Goal: Task Accomplishment & Management: Manage account settings

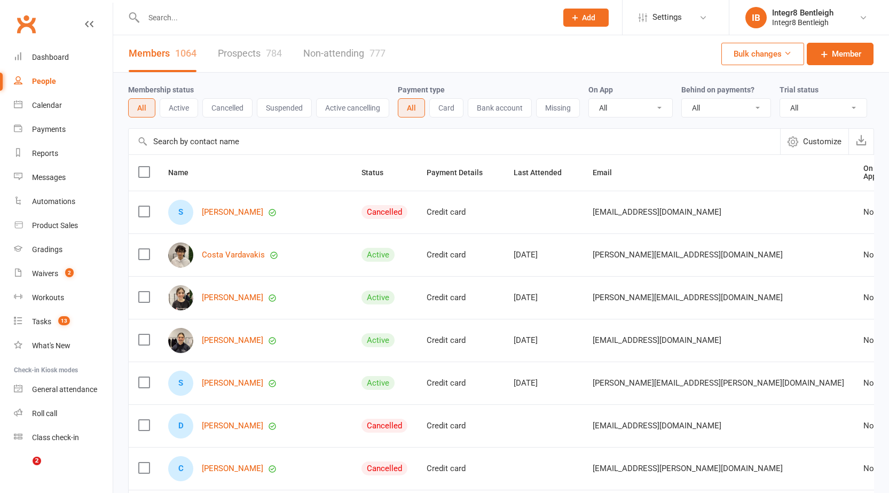
select select "100"
click at [256, 55] on link "Prospects 784" at bounding box center [250, 53] width 64 height 37
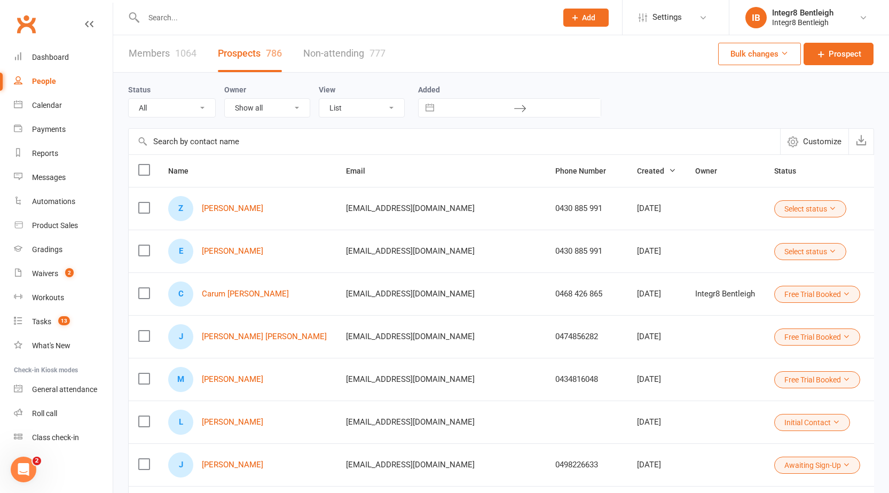
click at [30, 75] on link "People" at bounding box center [63, 81] width 99 height 24
click at [46, 57] on div "Dashboard" at bounding box center [50, 57] width 37 height 9
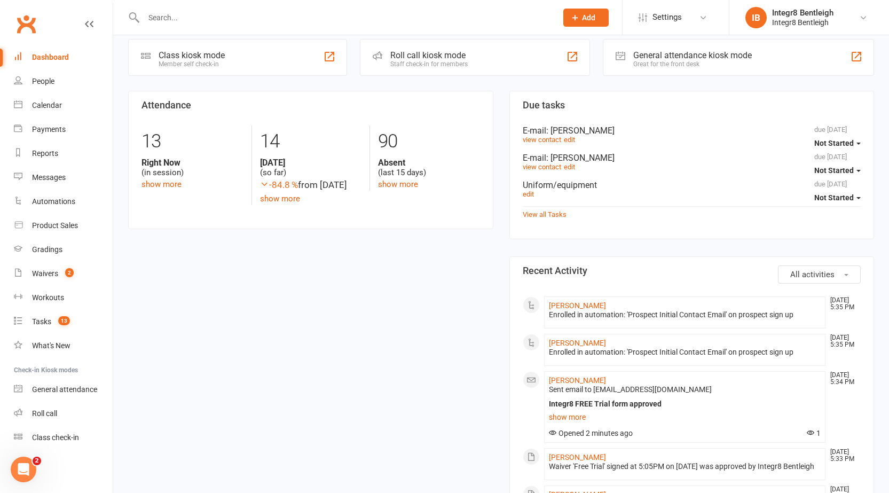
scroll to position [320, 0]
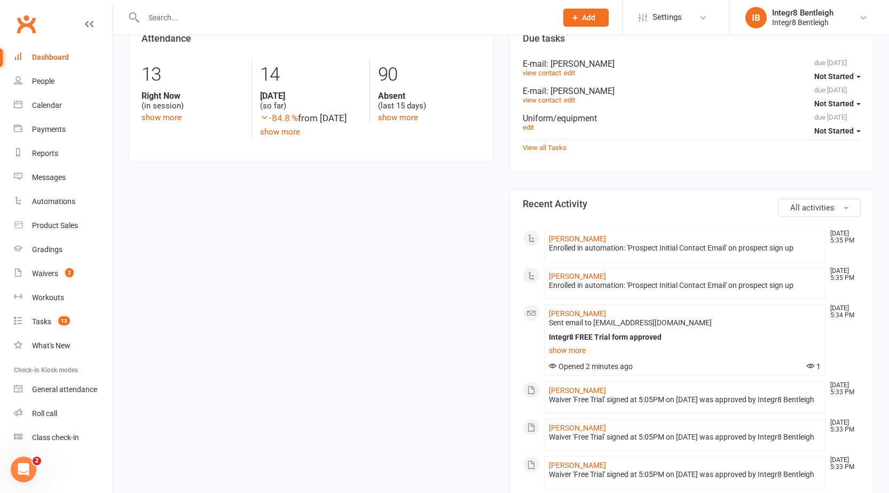
click at [809, 207] on span "All activities" at bounding box center [812, 208] width 44 height 10
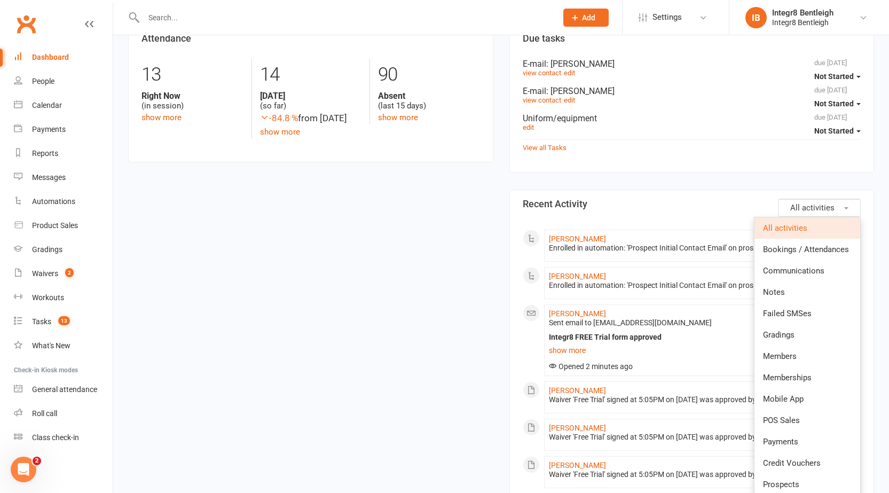
click at [809, 207] on span "All activities" at bounding box center [812, 208] width 44 height 10
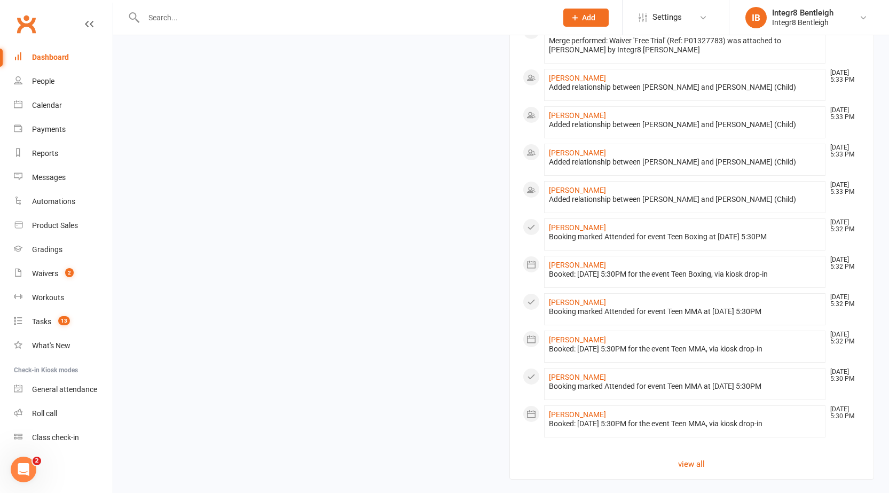
scroll to position [1013, 0]
click at [693, 464] on link "view all" at bounding box center [692, 461] width 338 height 13
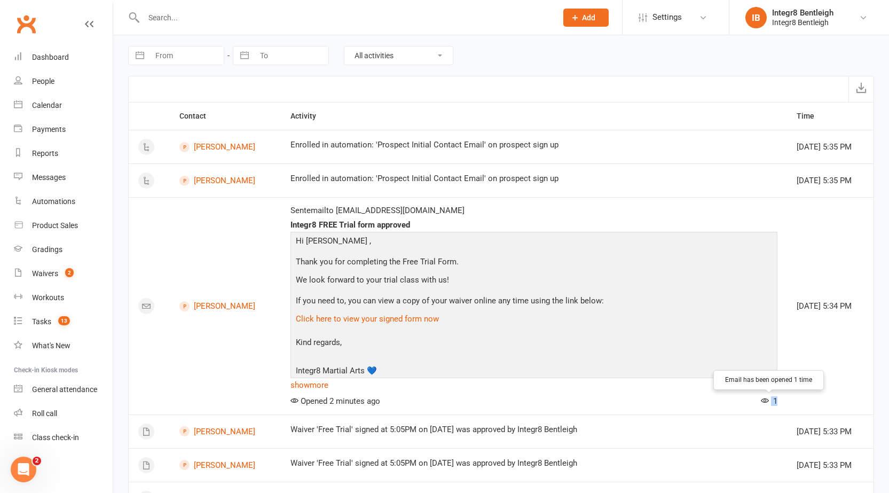
drag, startPoint x: 762, startPoint y: 400, endPoint x: 776, endPoint y: 400, distance: 14.4
click at [776, 400] on div "1" at bounding box center [766, 401] width 21 height 10
click at [780, 401] on td "Sent email to [EMAIL_ADDRESS][DOMAIN_NAME] Integr8 FREE Trial form approved Hi …" at bounding box center [534, 305] width 506 height 217
drag, startPoint x: 770, startPoint y: 399, endPoint x: 776, endPoint y: 397, distance: 6.2
click at [776, 397] on span "1" at bounding box center [769, 401] width 17 height 10
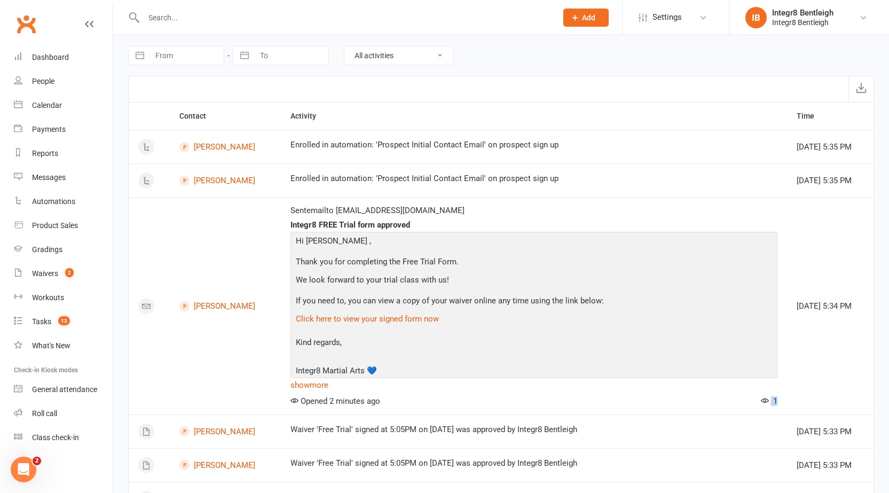
click at [778, 401] on td "Sent email to [EMAIL_ADDRESS][DOMAIN_NAME] Integr8 FREE Trial form approved Hi …" at bounding box center [534, 305] width 506 height 217
drag, startPoint x: 816, startPoint y: 302, endPoint x: 835, endPoint y: 304, distance: 19.4
click at [835, 304] on div "[DATE] 5:34 PM" at bounding box center [829, 306] width 67 height 9
click at [587, 313] on p "Click here to view your signed form now" at bounding box center [533, 319] width 481 height 15
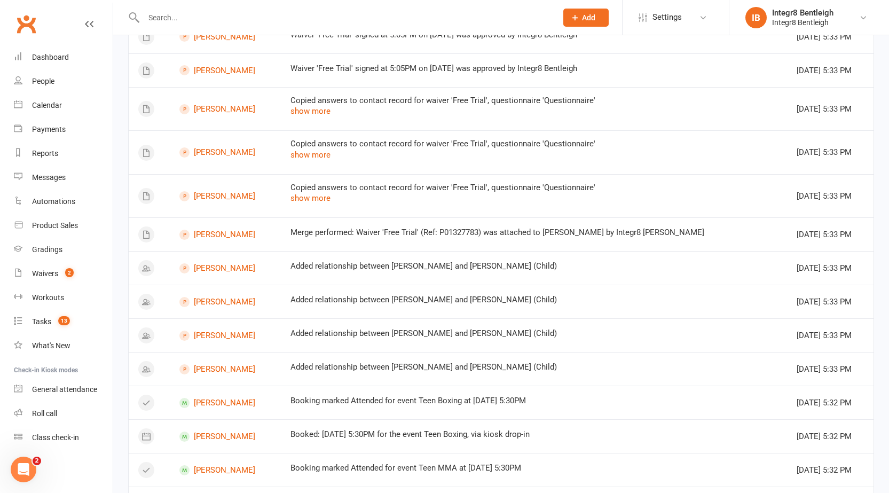
scroll to position [534, 0]
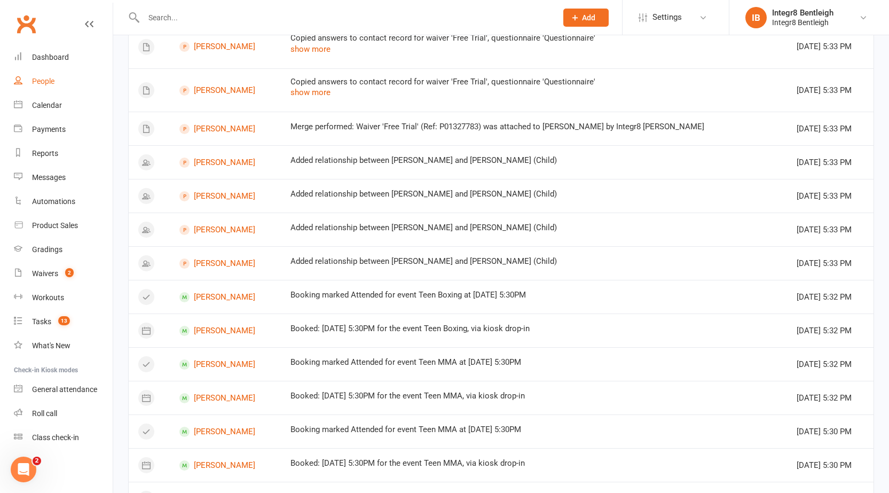
click at [26, 82] on link "People" at bounding box center [63, 81] width 99 height 24
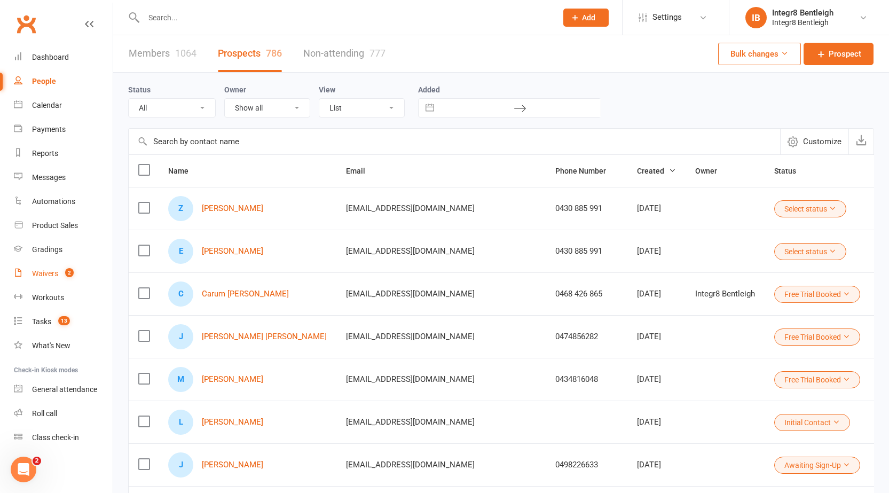
click at [43, 279] on link "Waivers 2" at bounding box center [63, 274] width 99 height 24
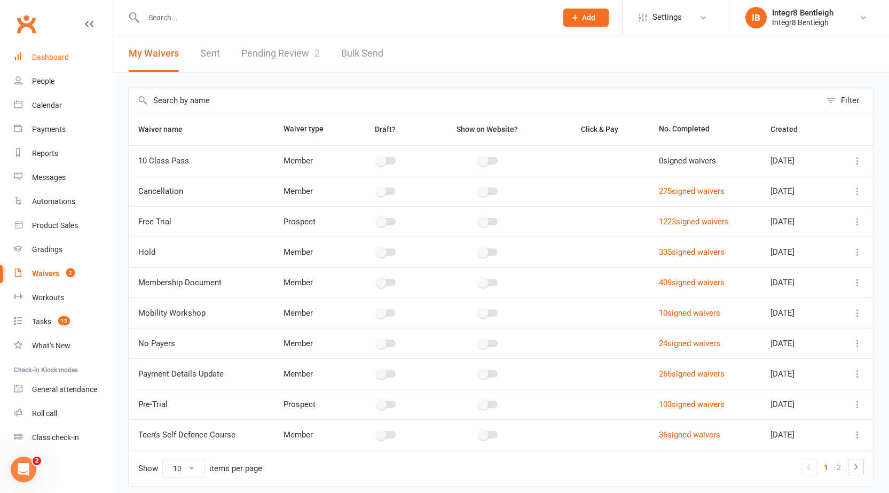
click at [44, 62] on link "Dashboard" at bounding box center [63, 57] width 99 height 24
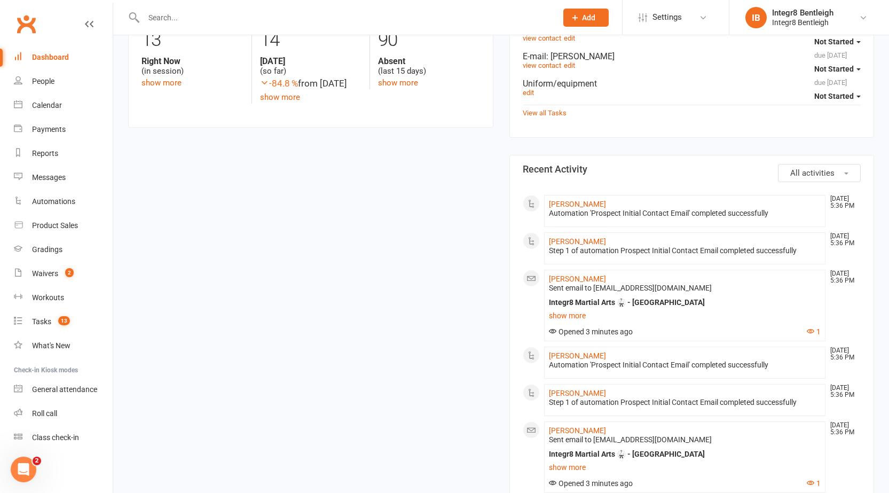
scroll to position [374, 0]
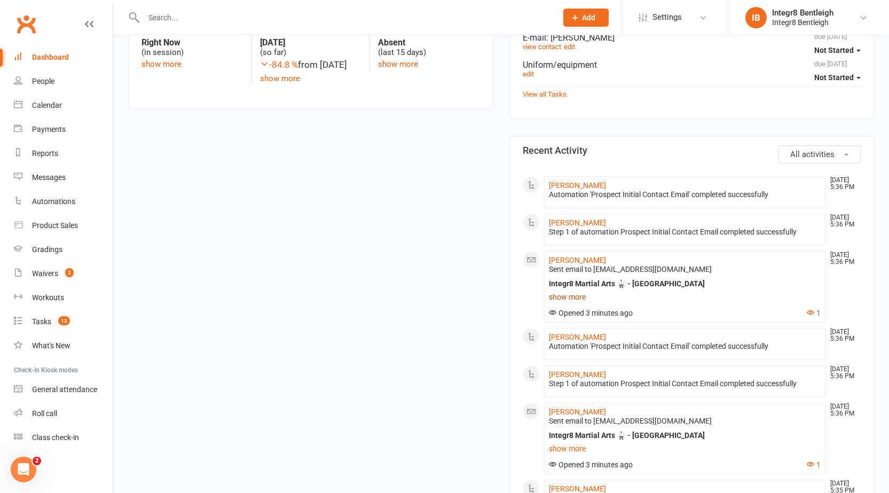
click at [574, 293] on link "show more" at bounding box center [685, 296] width 272 height 15
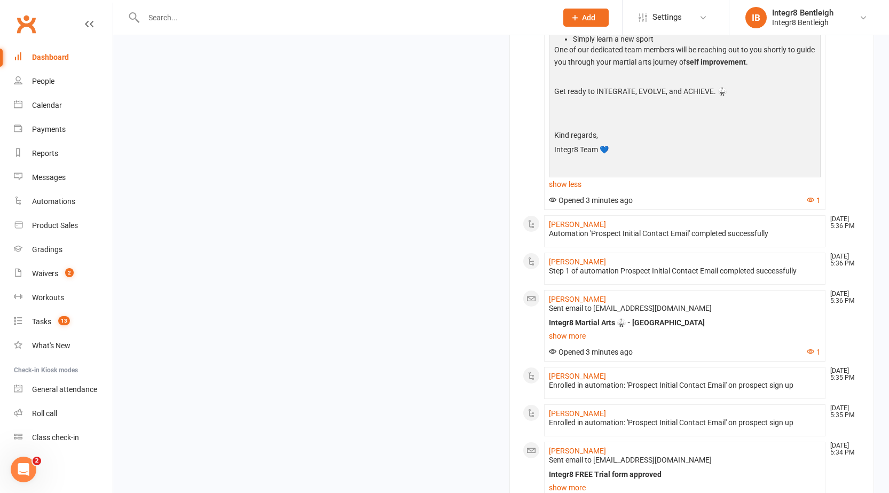
scroll to position [801, 0]
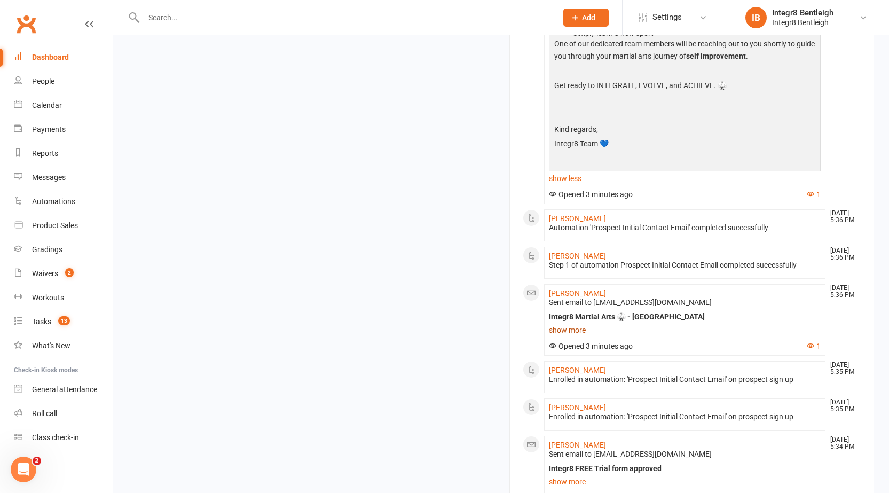
click at [575, 326] on link "show more" at bounding box center [685, 329] width 272 height 15
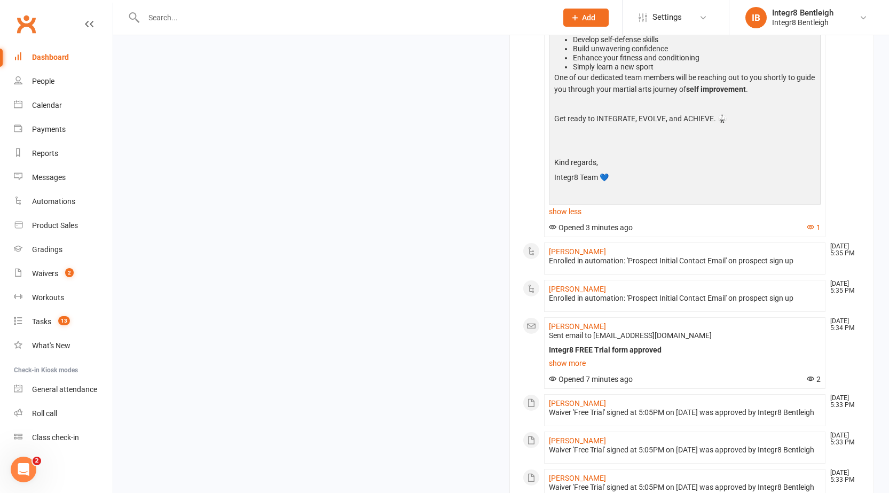
scroll to position [1441, 0]
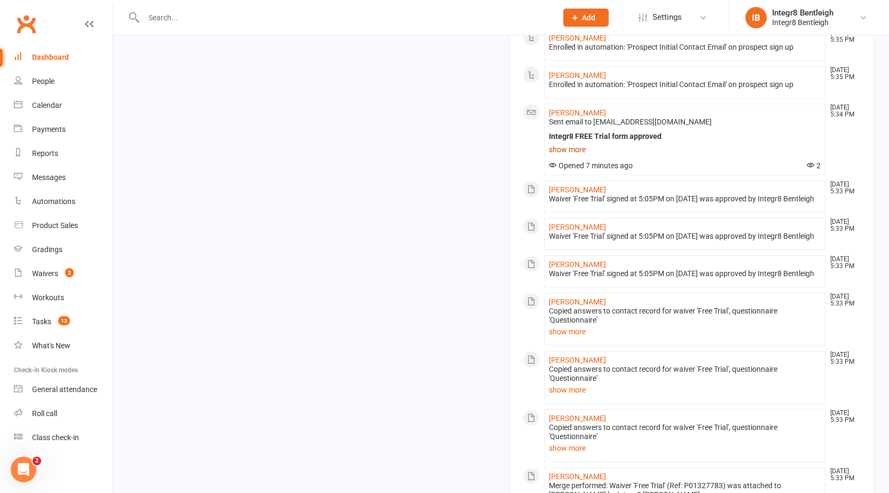
click at [579, 152] on link "show more" at bounding box center [685, 149] width 272 height 15
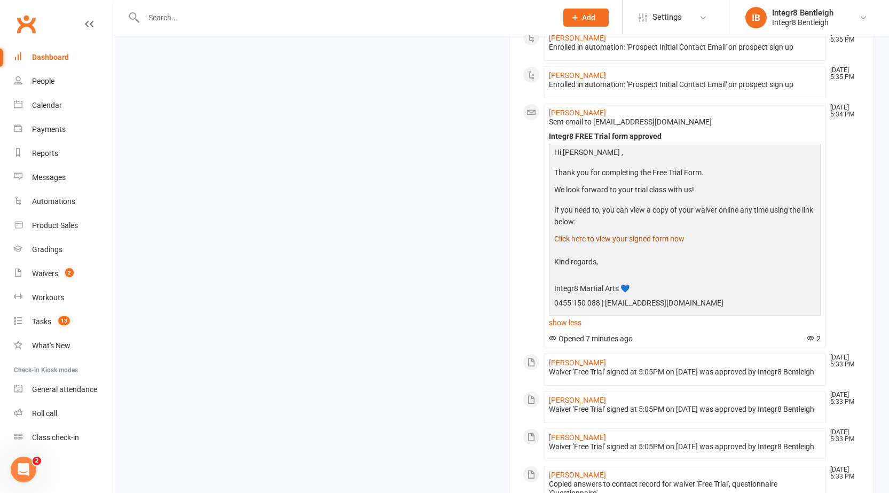
click at [589, 239] on link "Click here to view your signed form now" at bounding box center [619, 238] width 130 height 9
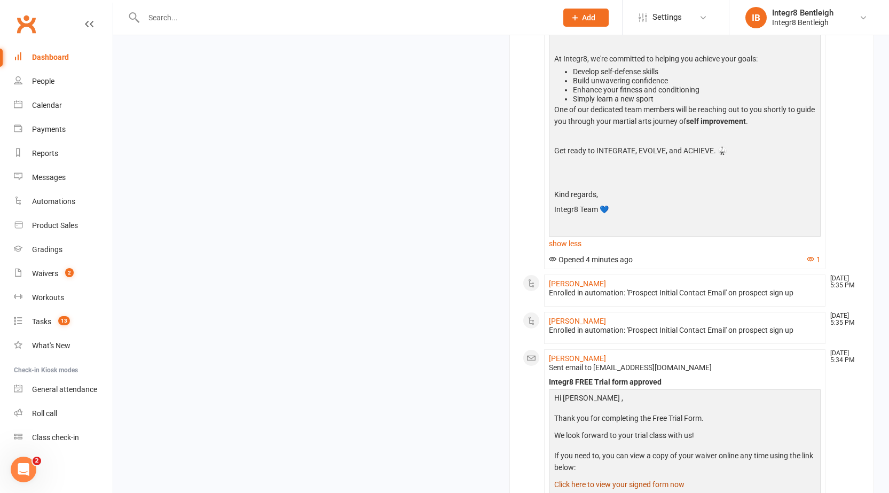
scroll to position [1174, 0]
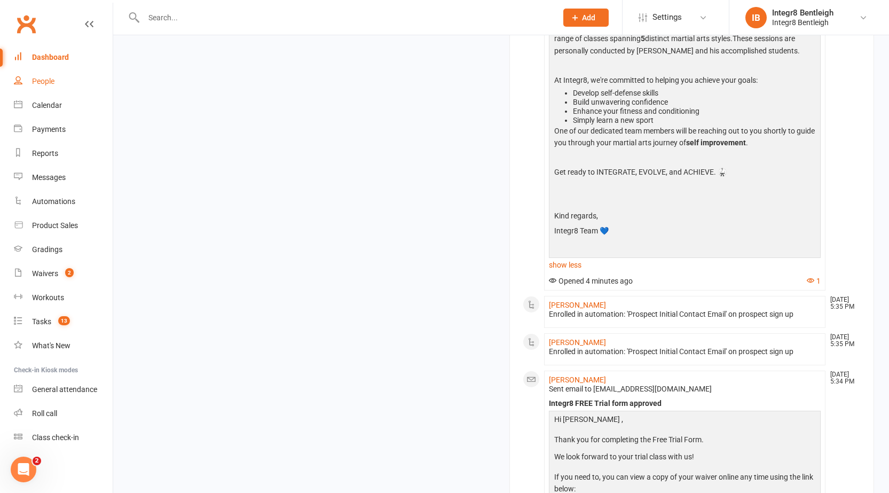
click at [40, 74] on link "People" at bounding box center [63, 81] width 99 height 24
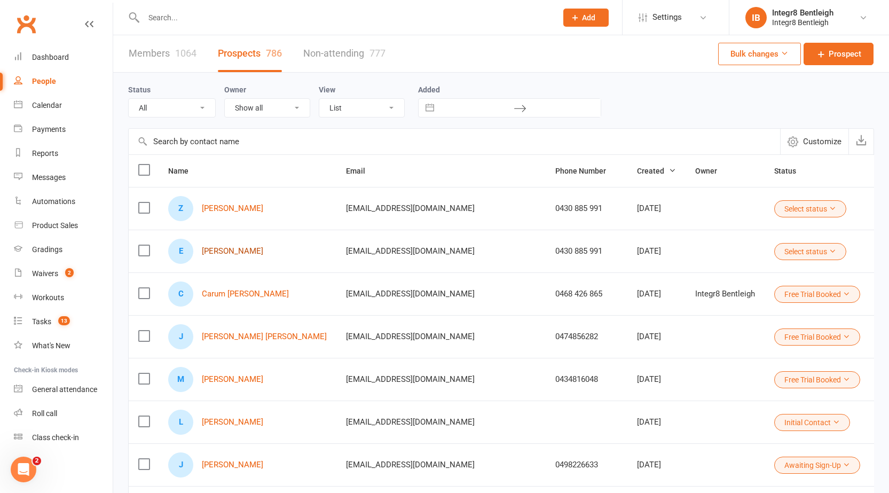
click at [241, 248] on link "[PERSON_NAME]" at bounding box center [232, 251] width 61 height 9
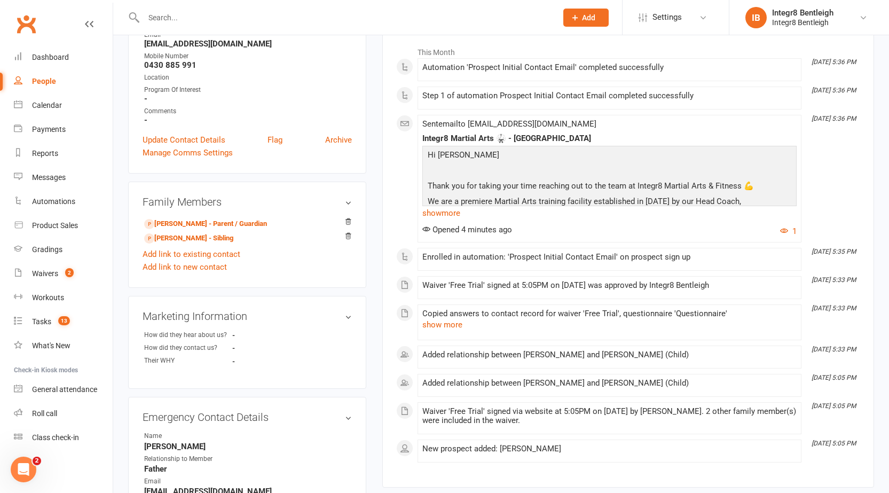
scroll to position [160, 0]
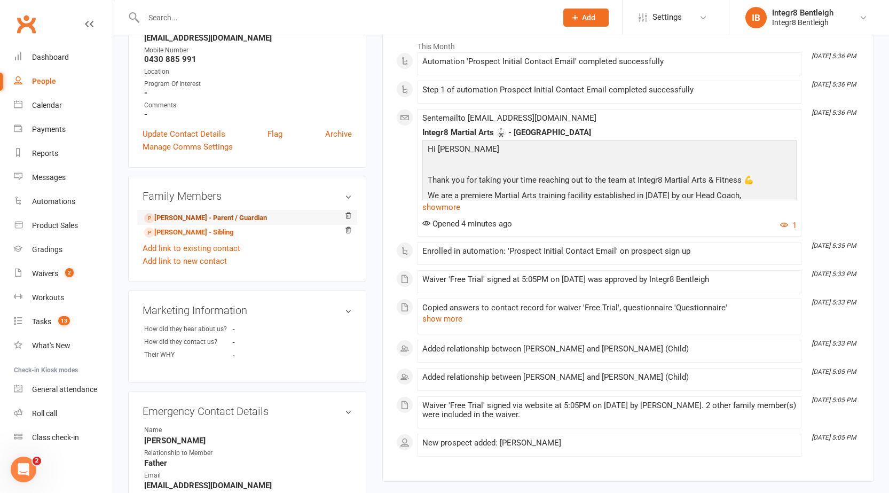
click at [210, 216] on link "[PERSON_NAME] - Parent / Guardian" at bounding box center [205, 217] width 123 height 11
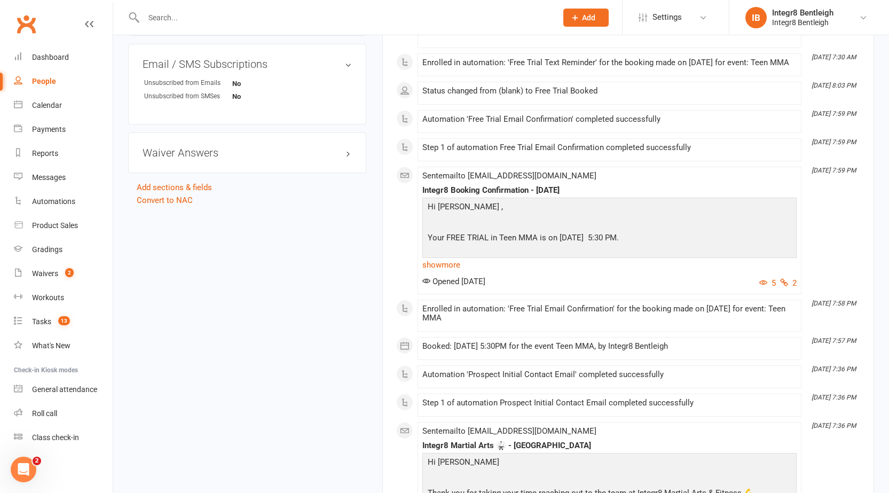
scroll to position [694, 0]
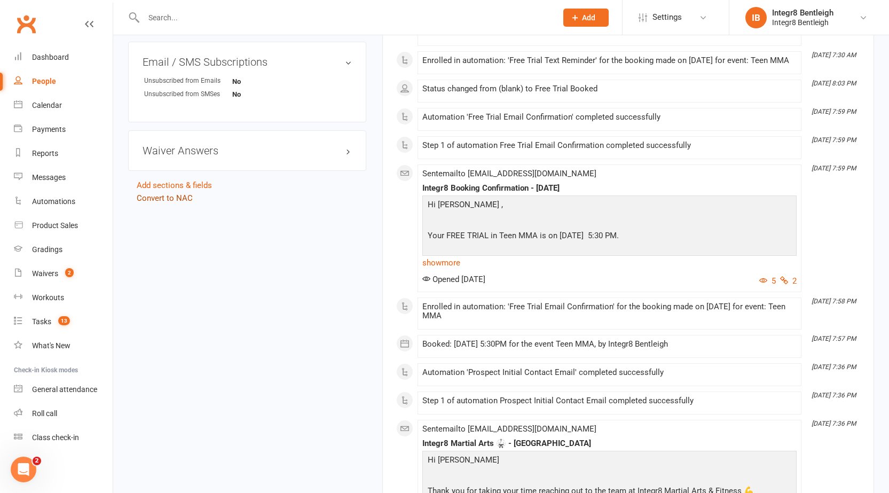
click at [171, 199] on link "Convert to NAC" at bounding box center [165, 198] width 56 height 10
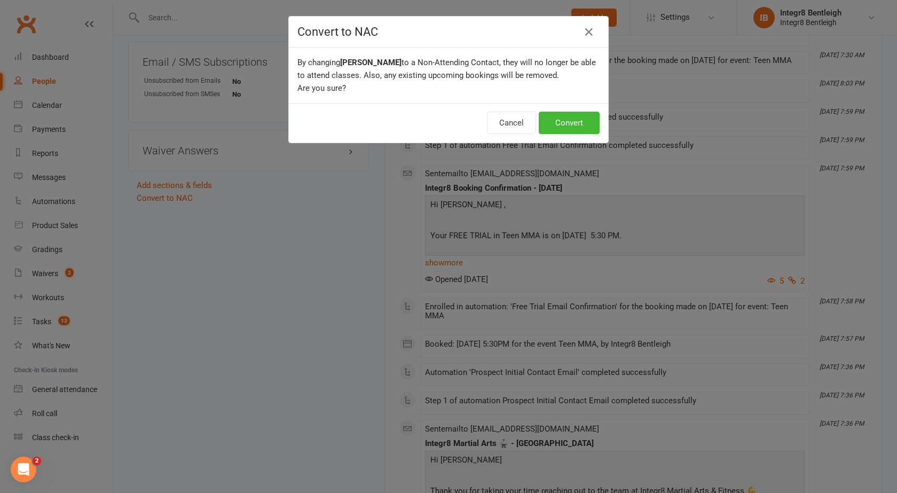
click at [565, 109] on div "Cancel Convert" at bounding box center [448, 123] width 319 height 40
click at [566, 115] on button "Convert" at bounding box center [569, 123] width 61 height 22
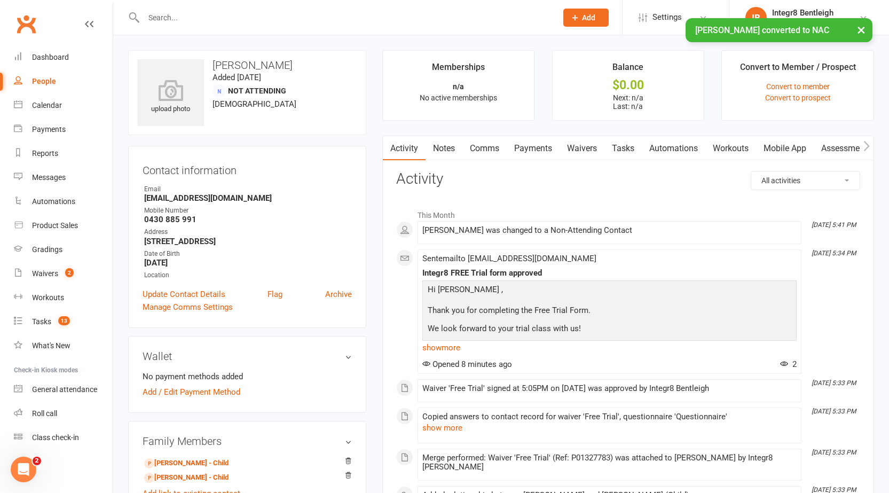
click at [43, 86] on link "People" at bounding box center [63, 81] width 99 height 24
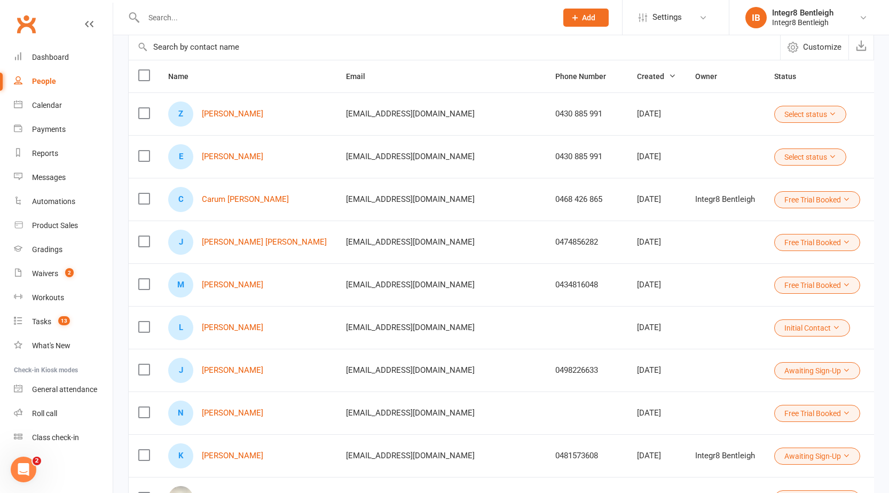
scroll to position [107, 0]
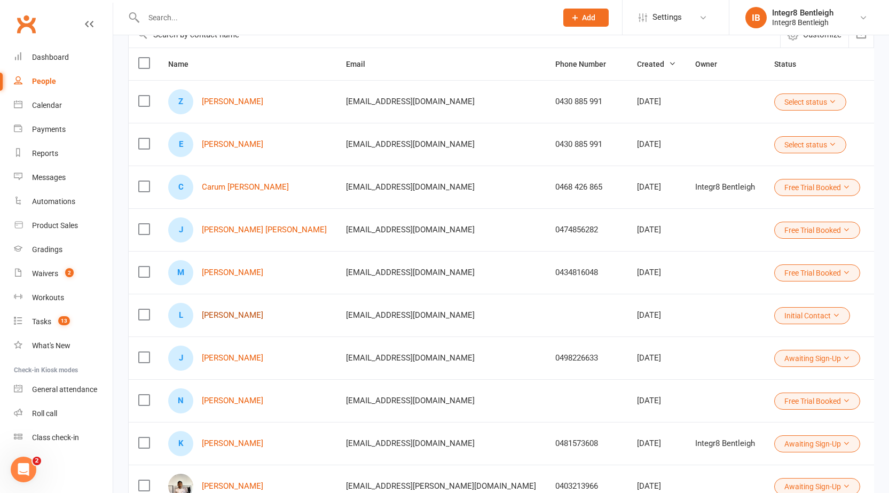
click at [246, 320] on link "[PERSON_NAME]" at bounding box center [232, 315] width 61 height 9
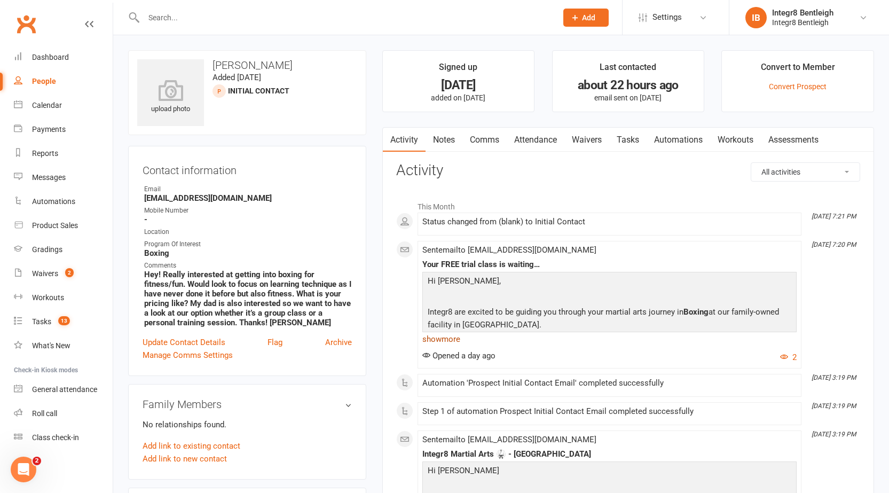
click at [461, 333] on link "show more" at bounding box center [609, 338] width 374 height 15
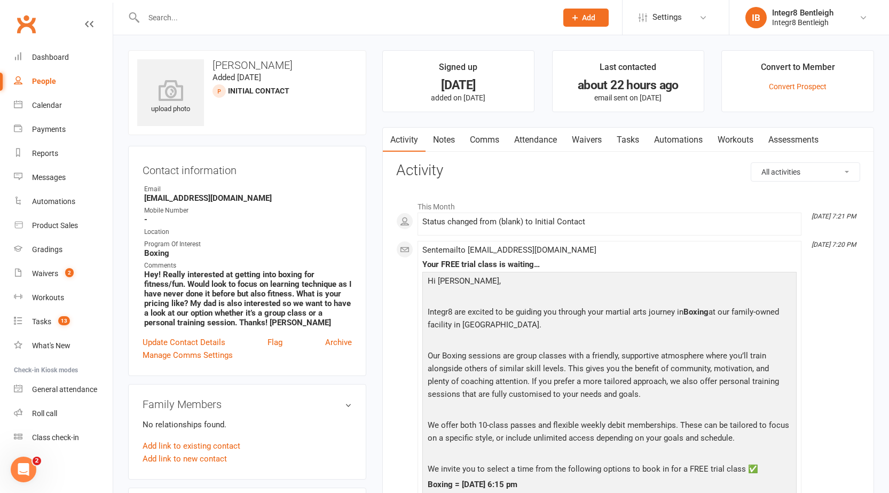
click at [429, 140] on link "Notes" at bounding box center [443, 140] width 37 height 25
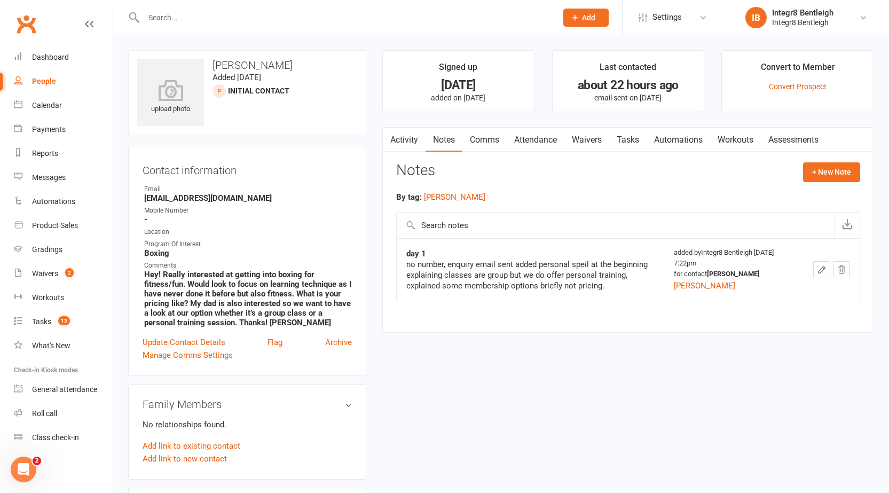
click at [406, 140] on link "Activity" at bounding box center [404, 140] width 43 height 25
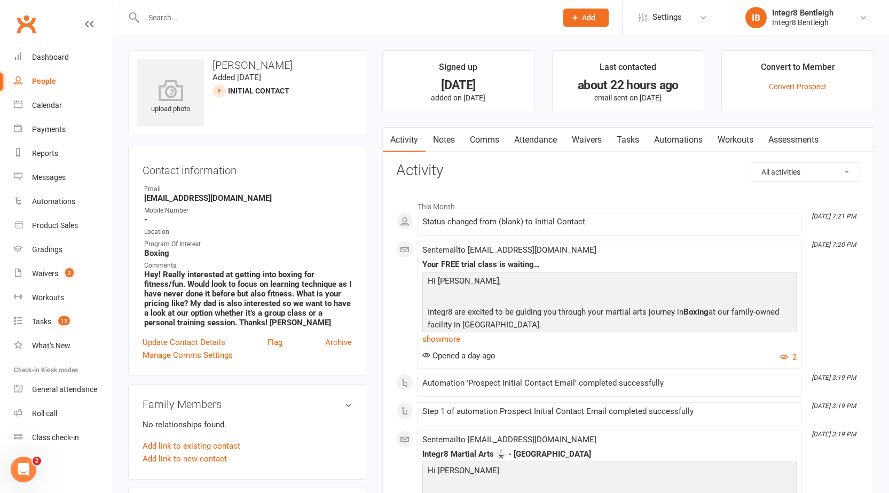
click at [19, 85] on link "People" at bounding box center [63, 81] width 99 height 24
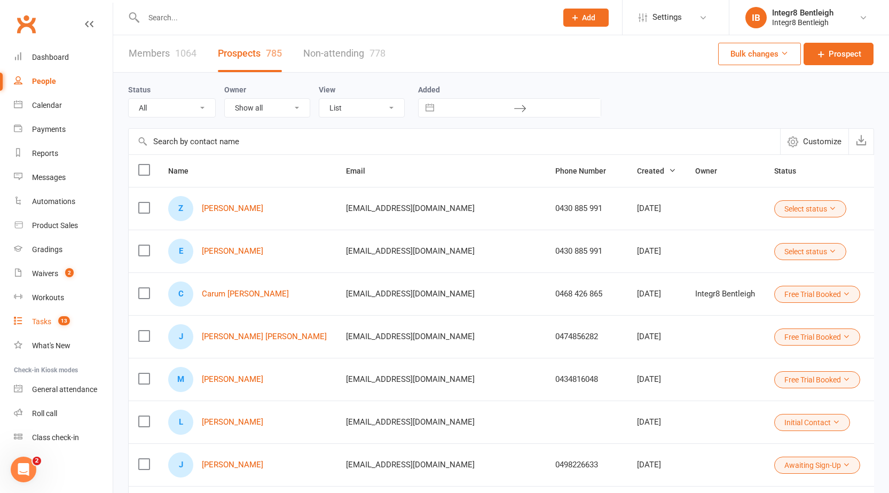
click at [62, 317] on span "13" at bounding box center [64, 320] width 12 height 9
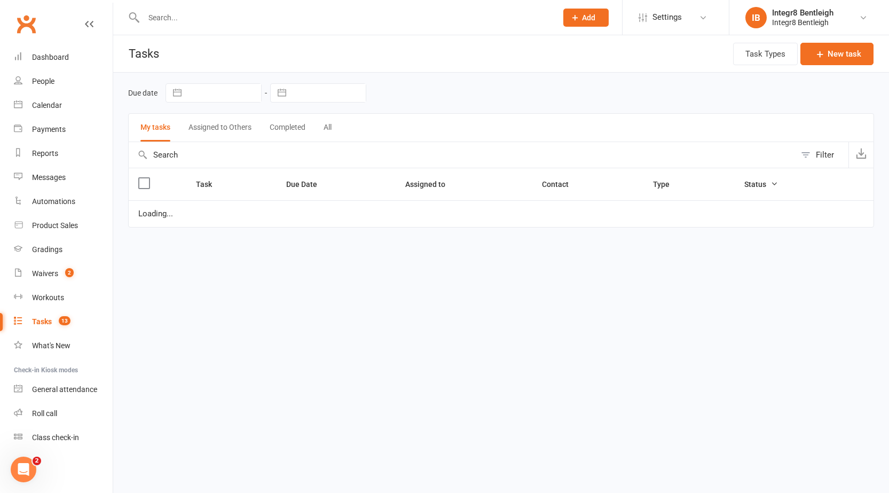
select select "started"
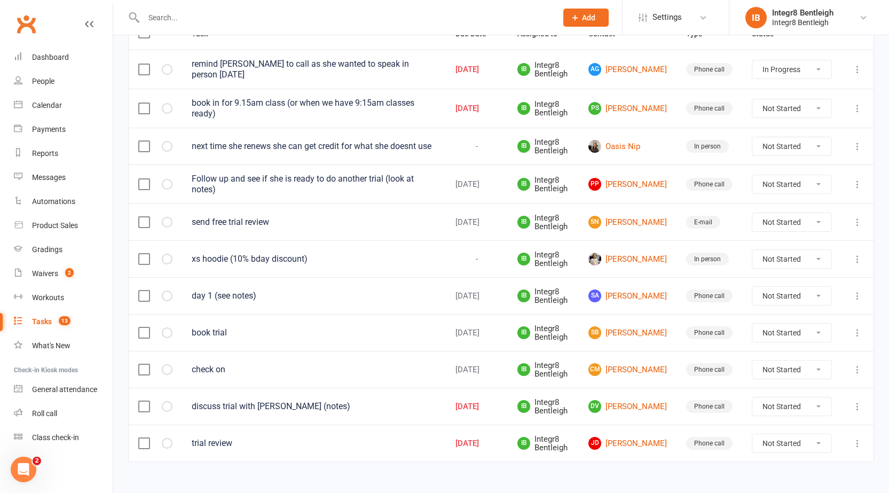
scroll to position [159, 0]
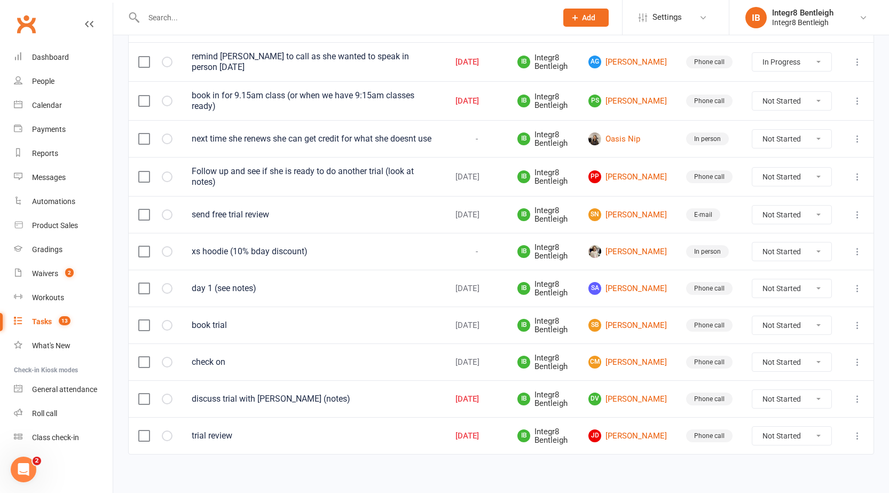
click at [63, 318] on span "13" at bounding box center [65, 320] width 12 height 9
click at [32, 83] on div "People" at bounding box center [43, 81] width 22 height 9
